Goal: Obtain resource: Obtain resource

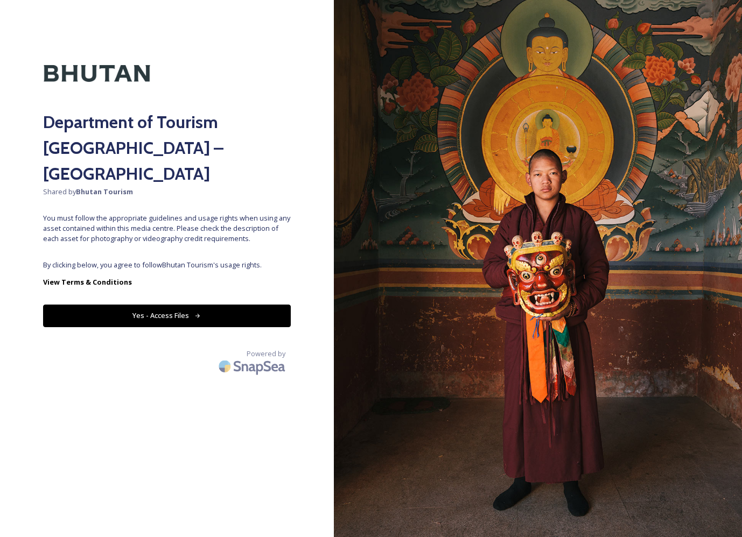
click at [199, 313] on icon at bounding box center [197, 316] width 7 height 7
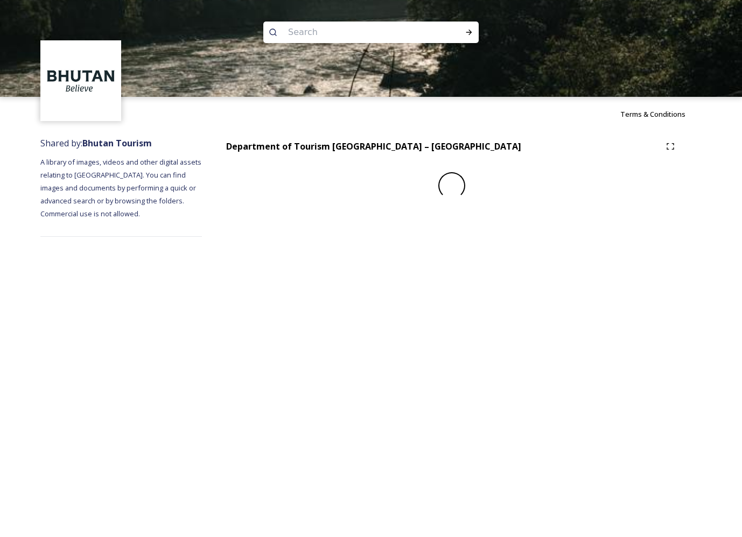
click at [324, 18] on img at bounding box center [371, 48] width 742 height 97
click at [314, 33] on input at bounding box center [357, 32] width 148 height 24
type input "r"
type input "dzong"
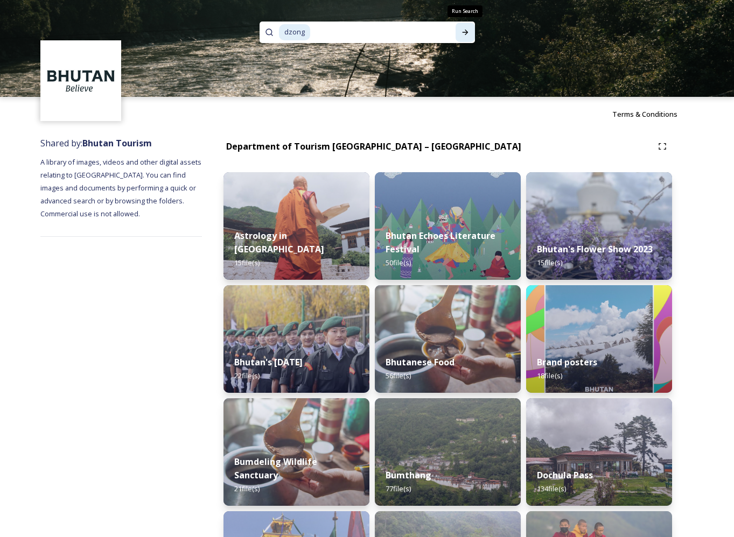
click at [461, 33] on icon at bounding box center [465, 32] width 9 height 9
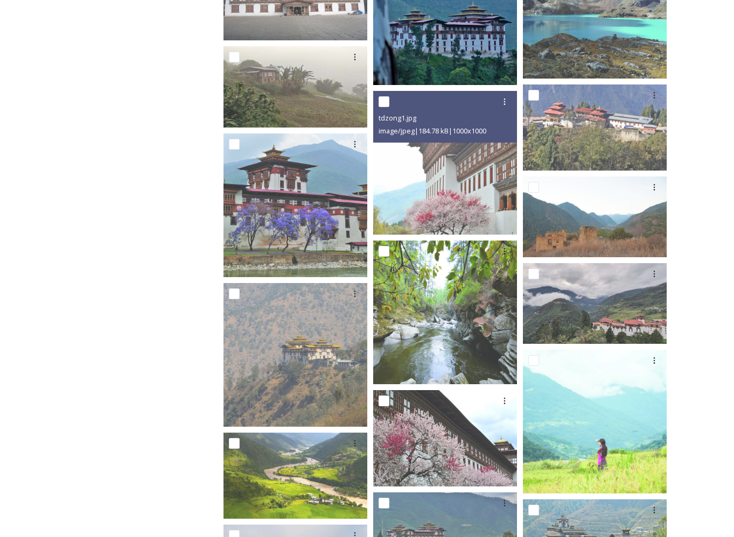
scroll to position [1203, 0]
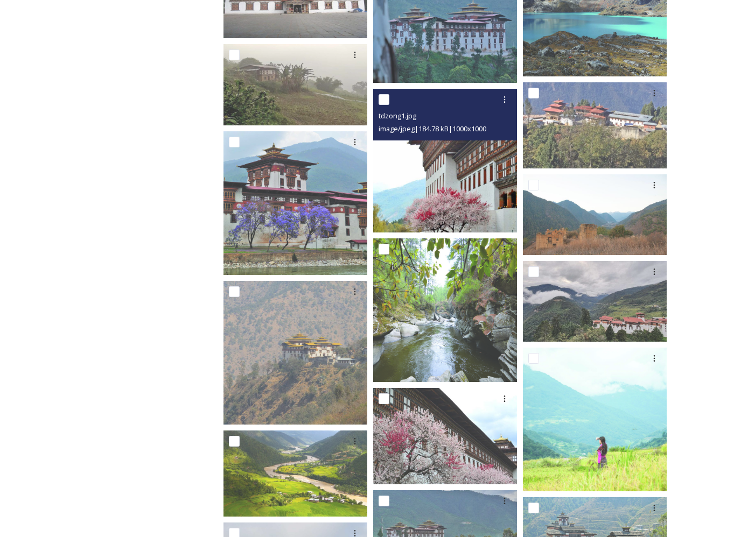
click at [457, 179] on img at bounding box center [445, 161] width 144 height 144
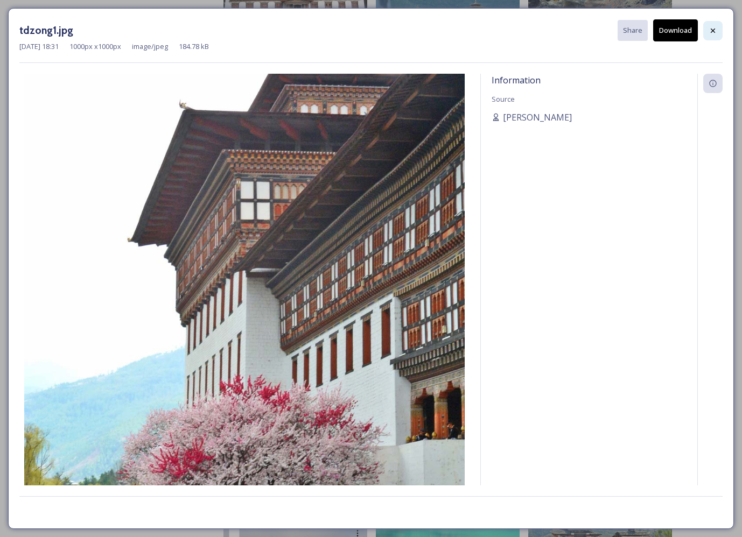
click at [709, 29] on icon at bounding box center [713, 30] width 9 height 9
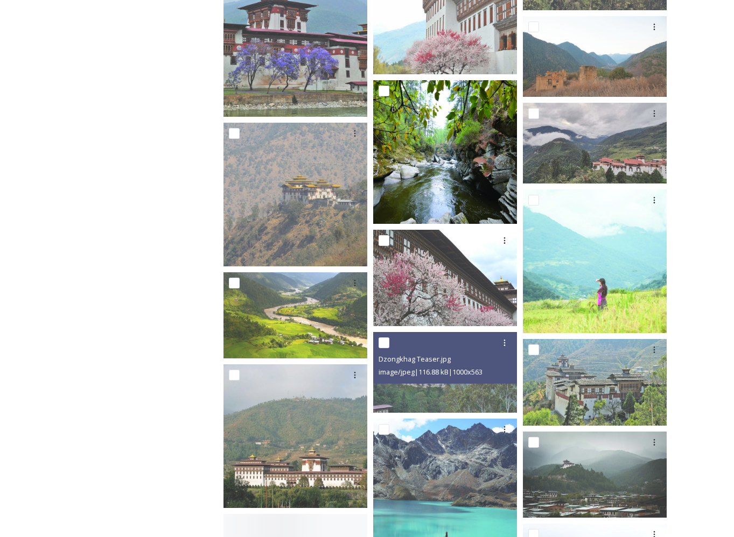
scroll to position [1397, 0]
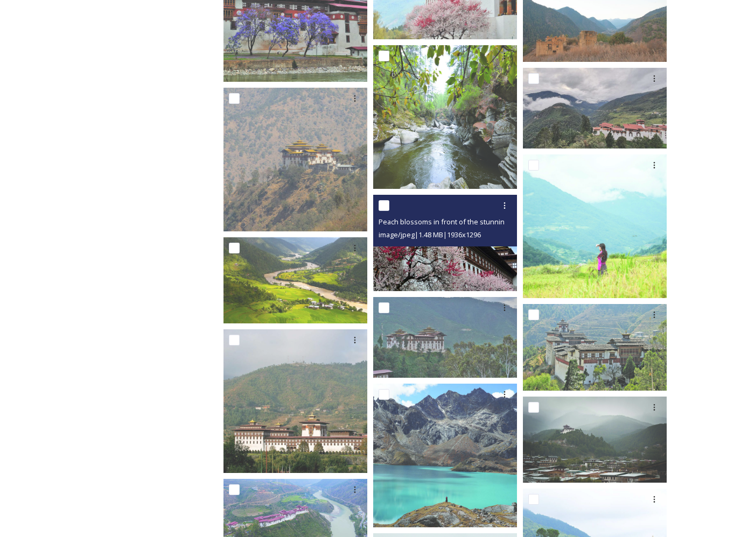
click at [457, 257] on img at bounding box center [445, 243] width 144 height 96
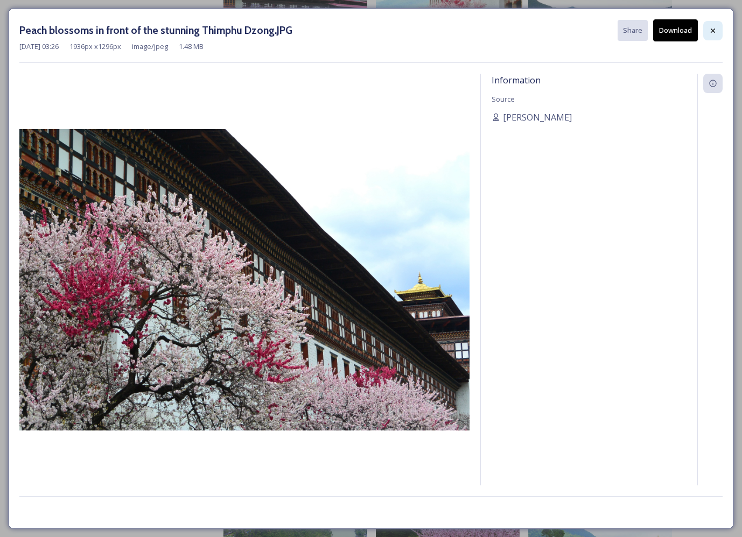
click at [711, 30] on icon at bounding box center [713, 30] width 9 height 9
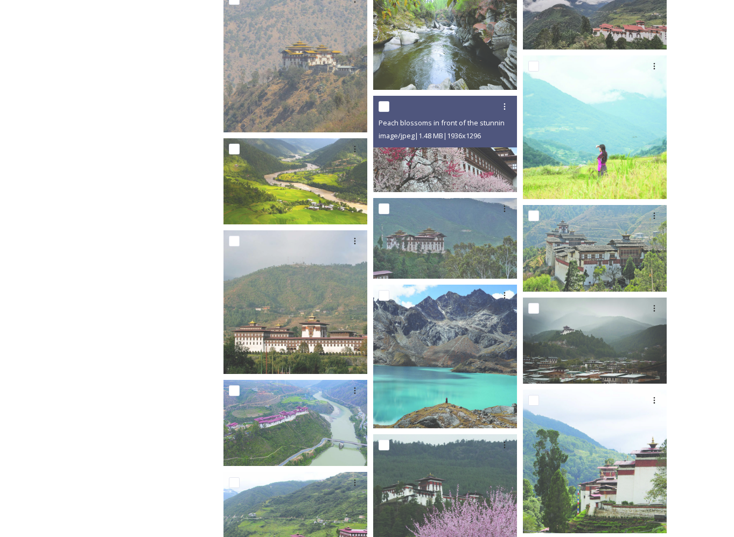
scroll to position [1619, 0]
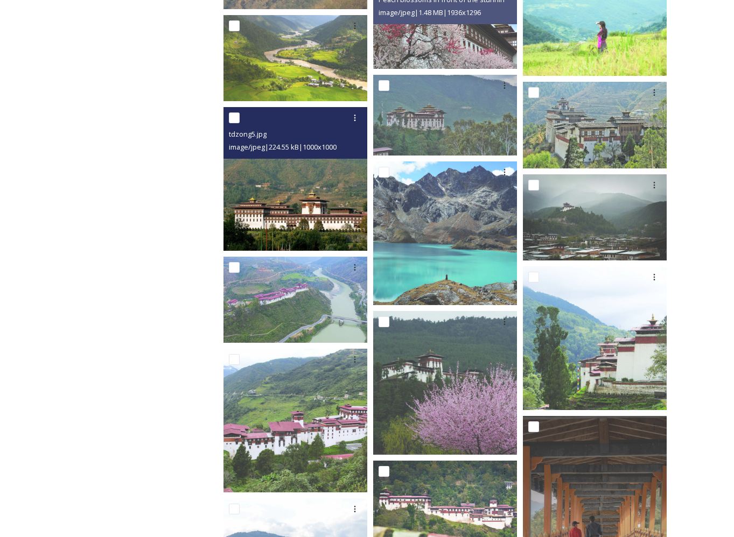
click at [284, 222] on img at bounding box center [295, 179] width 144 height 144
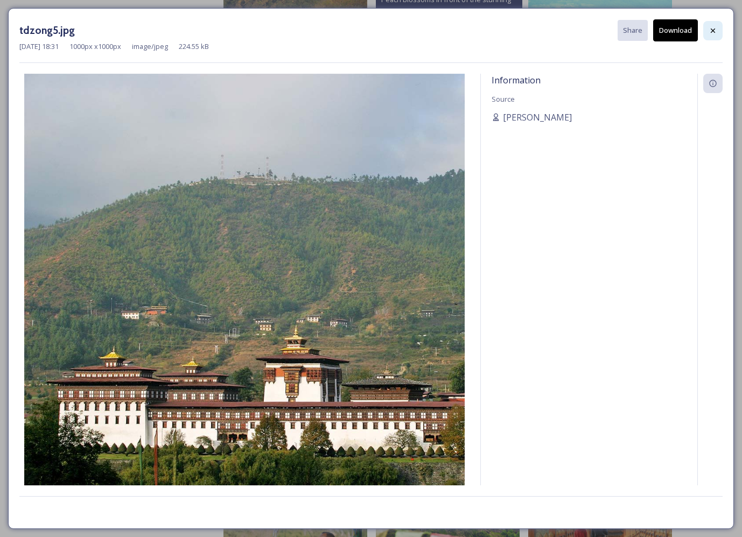
click at [714, 28] on icon at bounding box center [713, 30] width 4 height 4
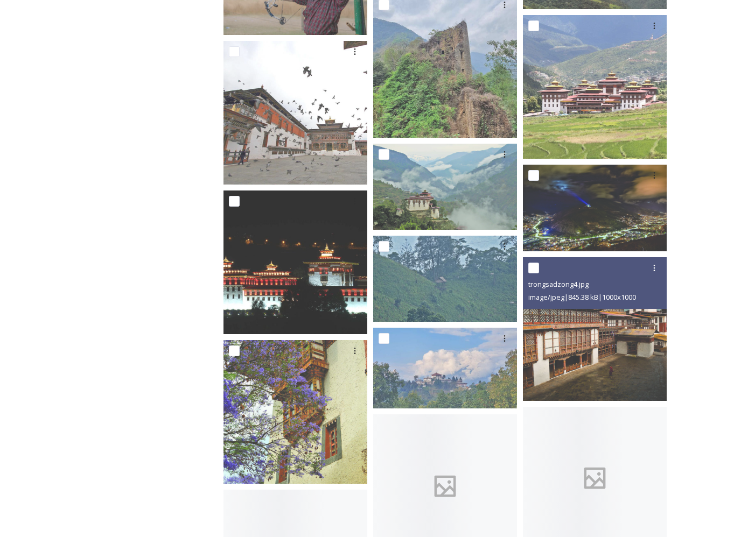
scroll to position [2332, 0]
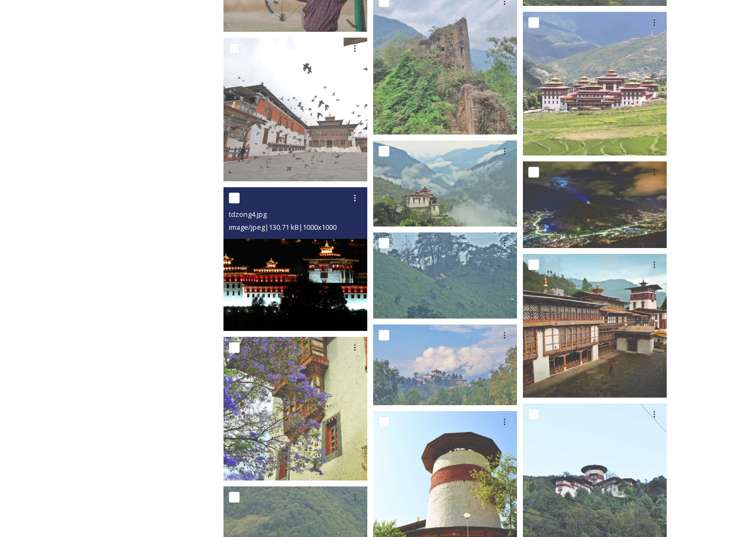
click at [314, 282] on img at bounding box center [295, 259] width 144 height 144
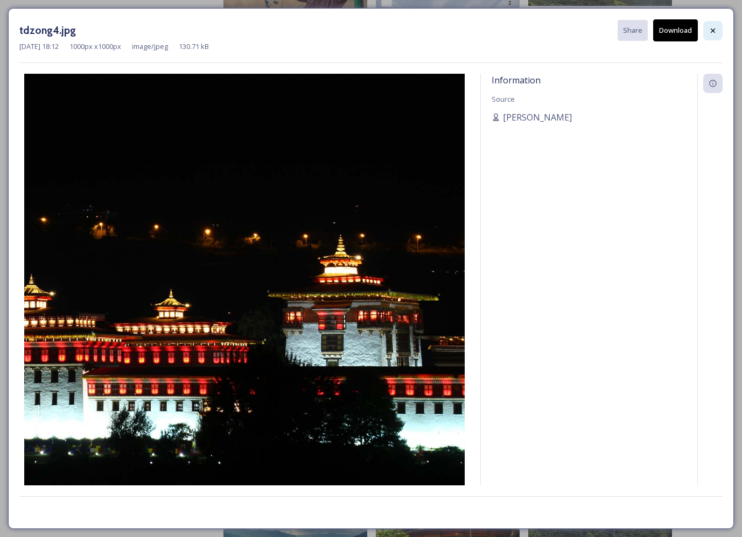
click at [713, 29] on icon at bounding box center [713, 30] width 9 height 9
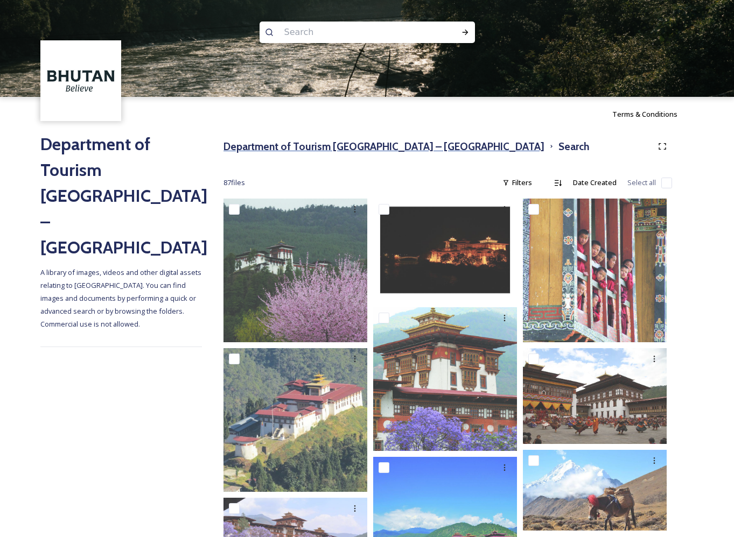
click at [304, 148] on h3 "Department of Tourism [GEOGRAPHIC_DATA] – [GEOGRAPHIC_DATA]" at bounding box center [383, 147] width 321 height 16
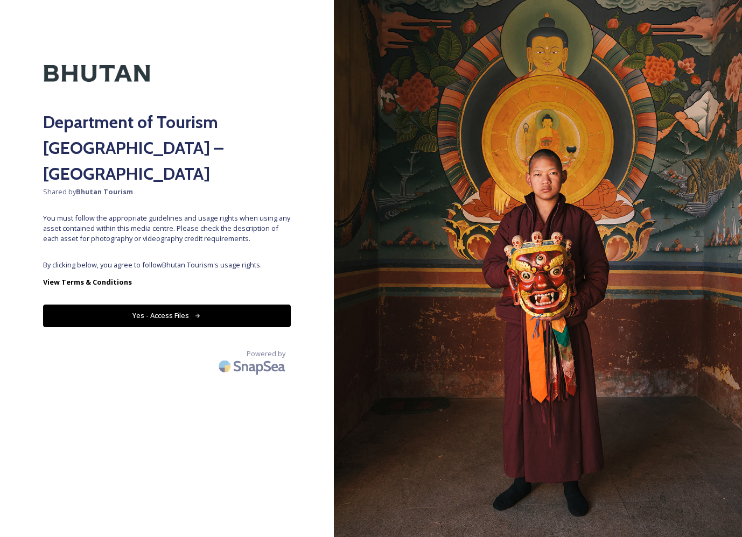
click at [206, 305] on button "Yes - Access Files" at bounding box center [167, 316] width 248 height 22
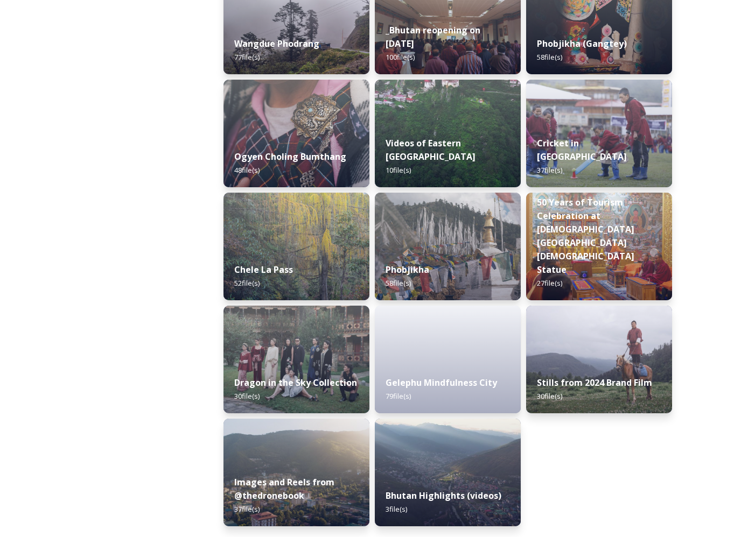
scroll to position [1674, 0]
